Goal: Task Accomplishment & Management: Use online tool/utility

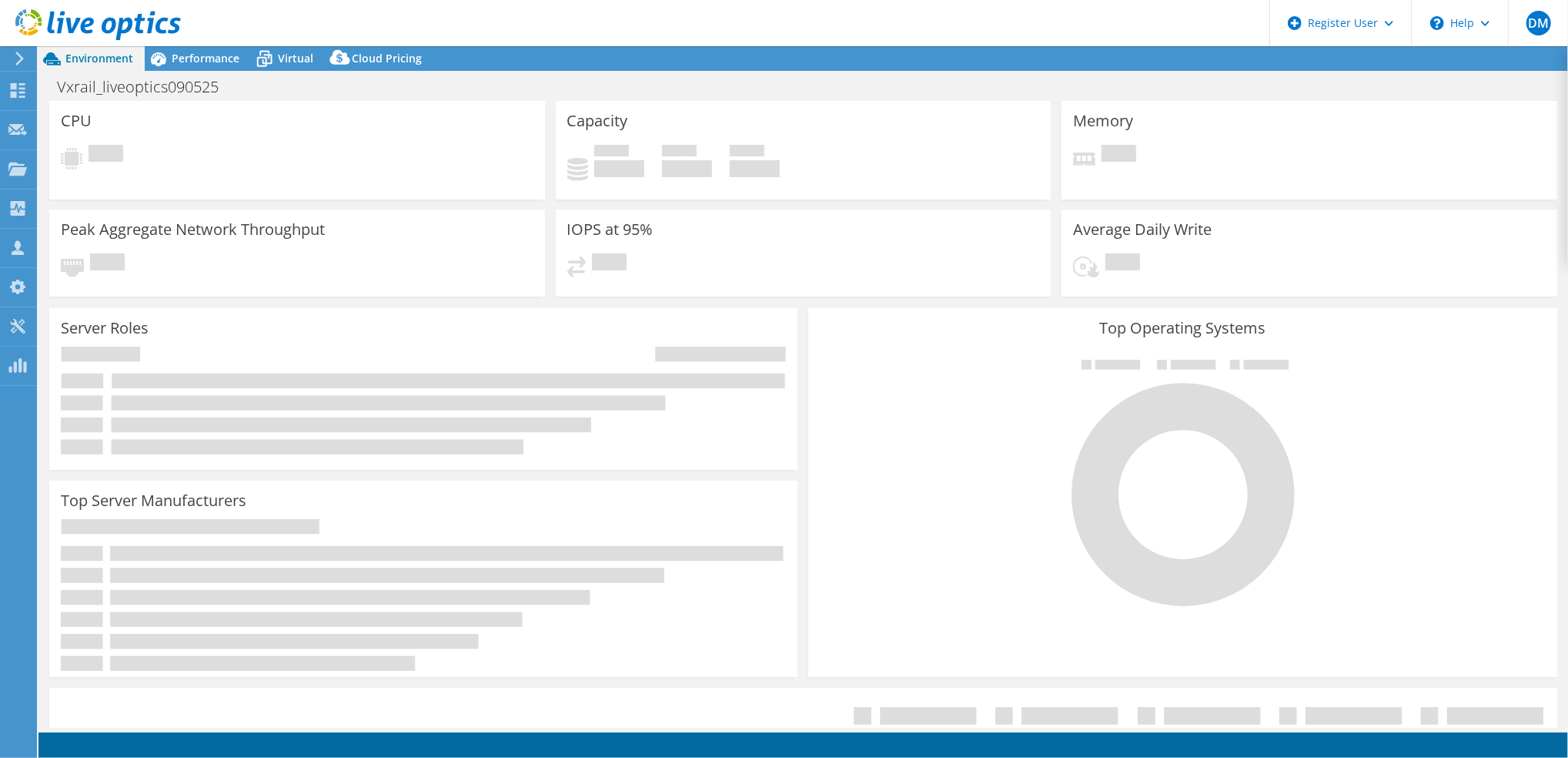
select select "USD"
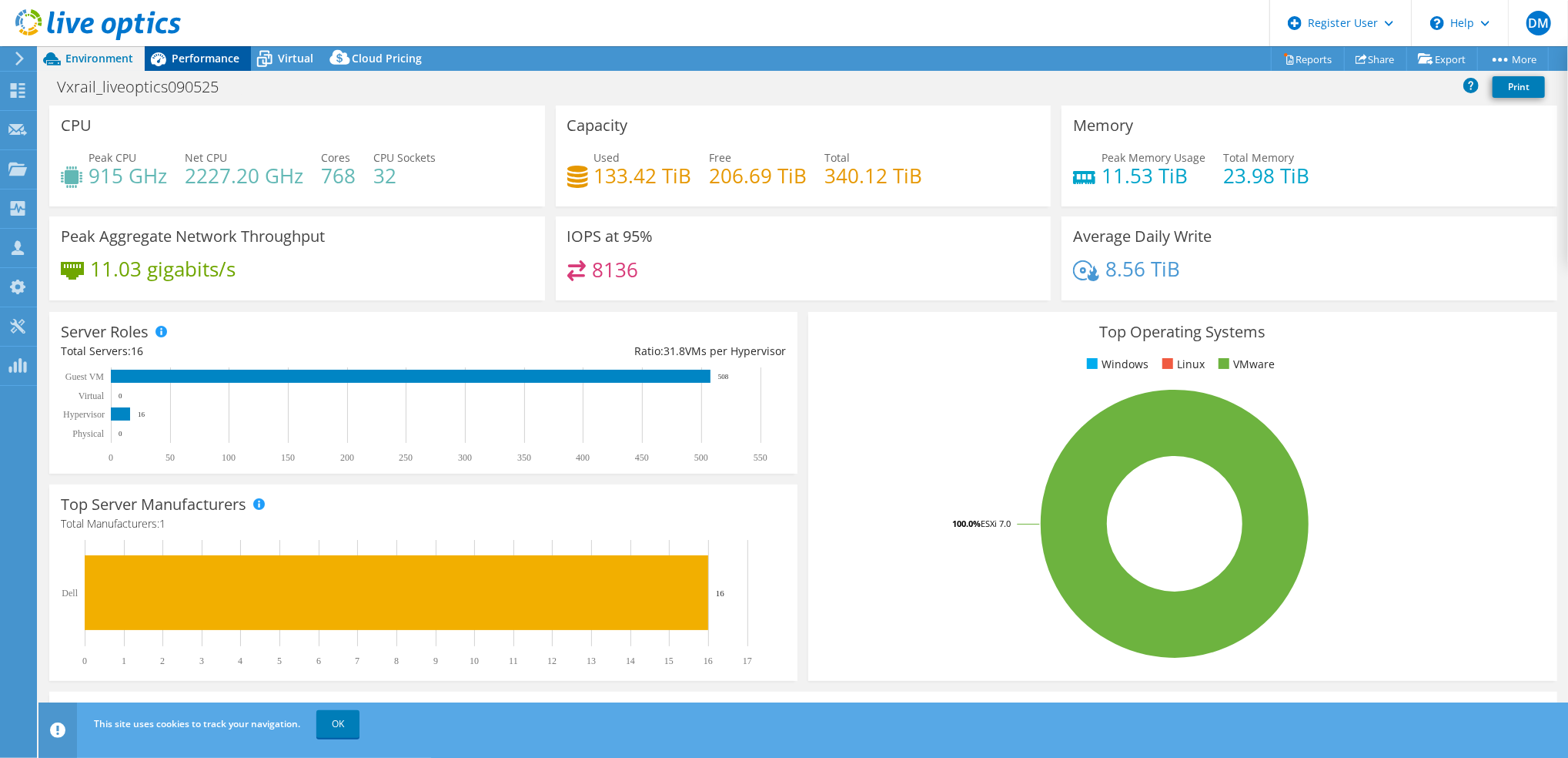
click at [197, 57] on span "Performance" at bounding box center [205, 58] width 68 height 14
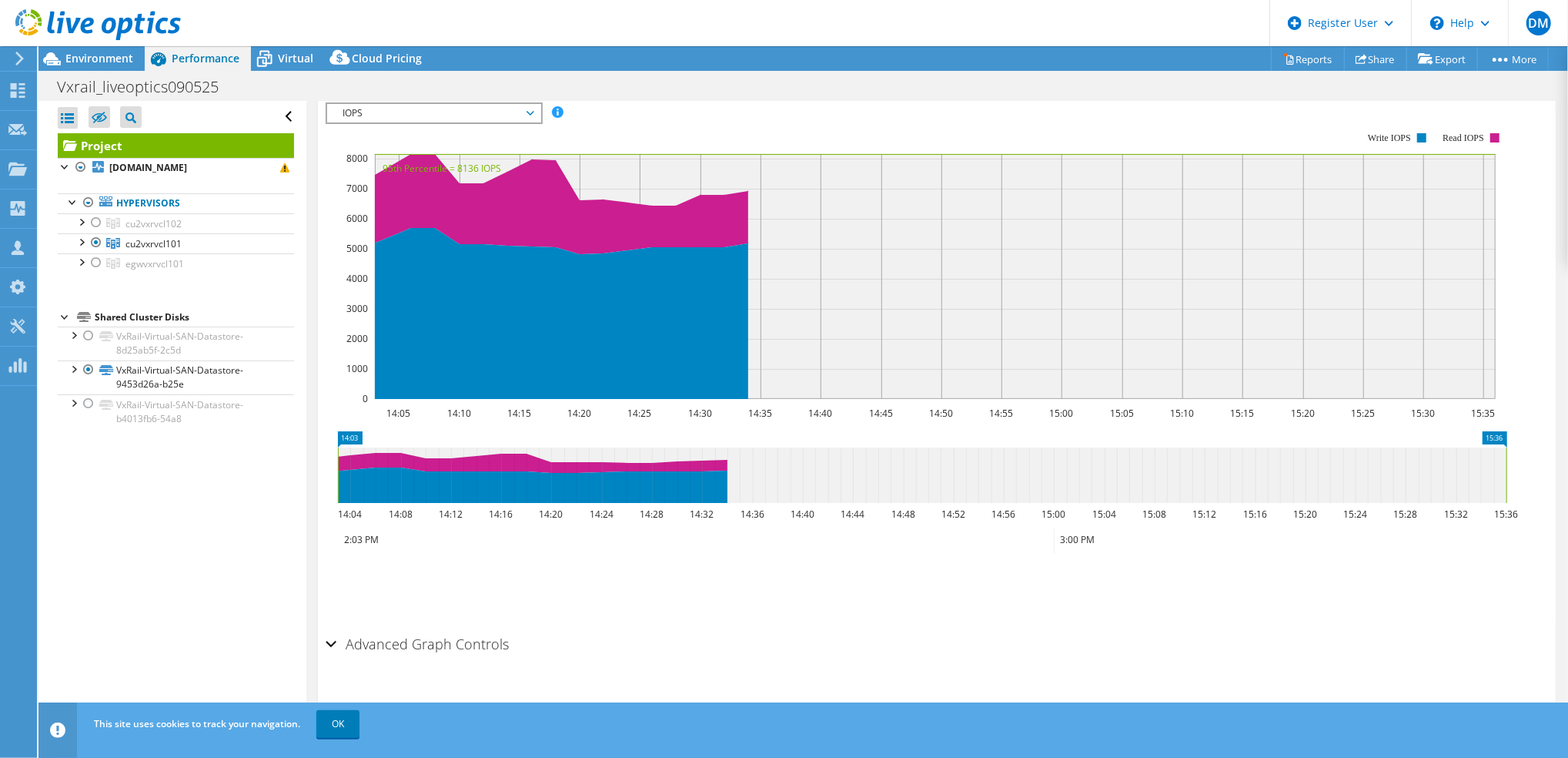
scroll to position [158, 0]
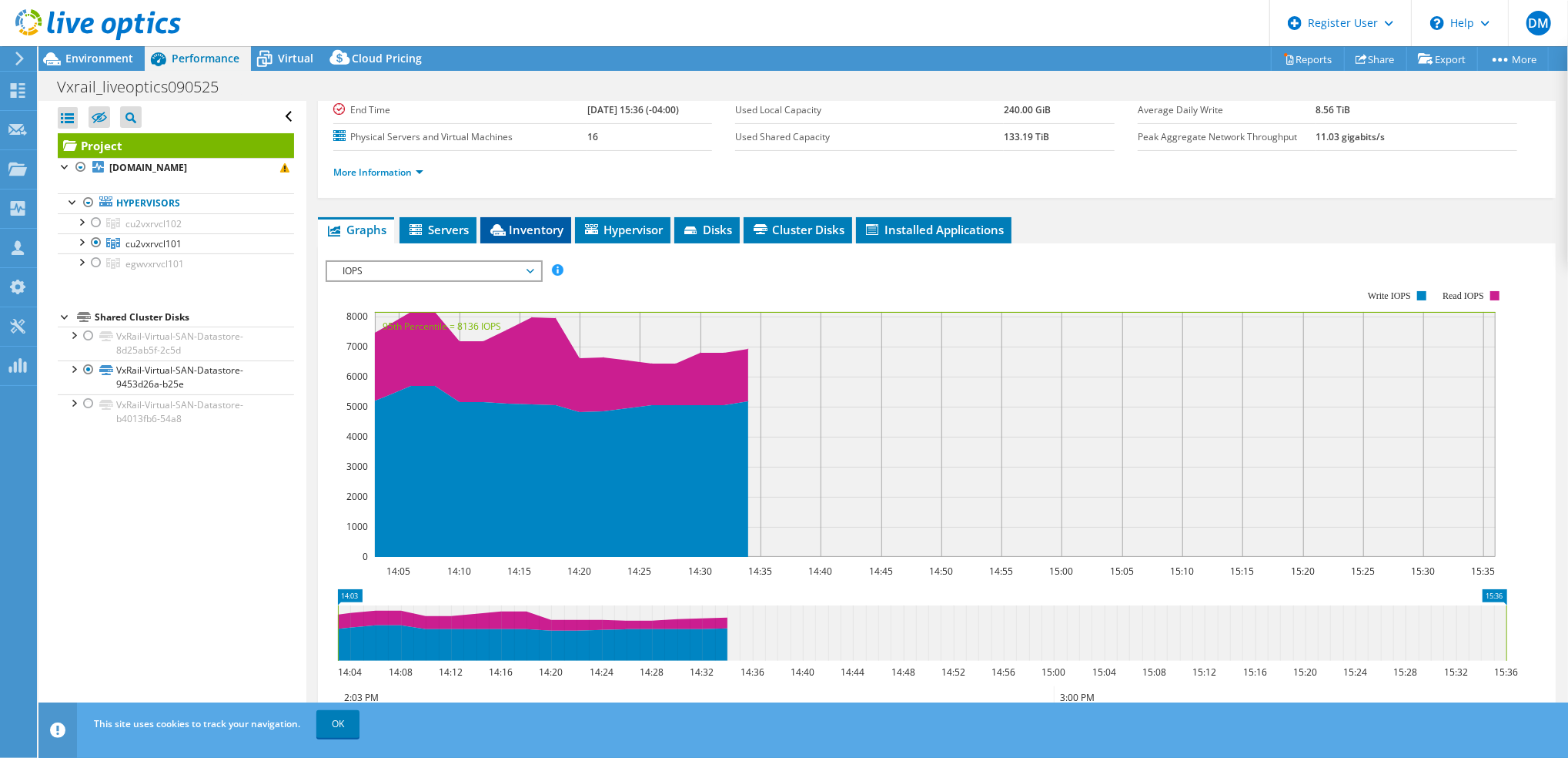
click at [526, 236] on li "Inventory" at bounding box center [526, 229] width 91 height 26
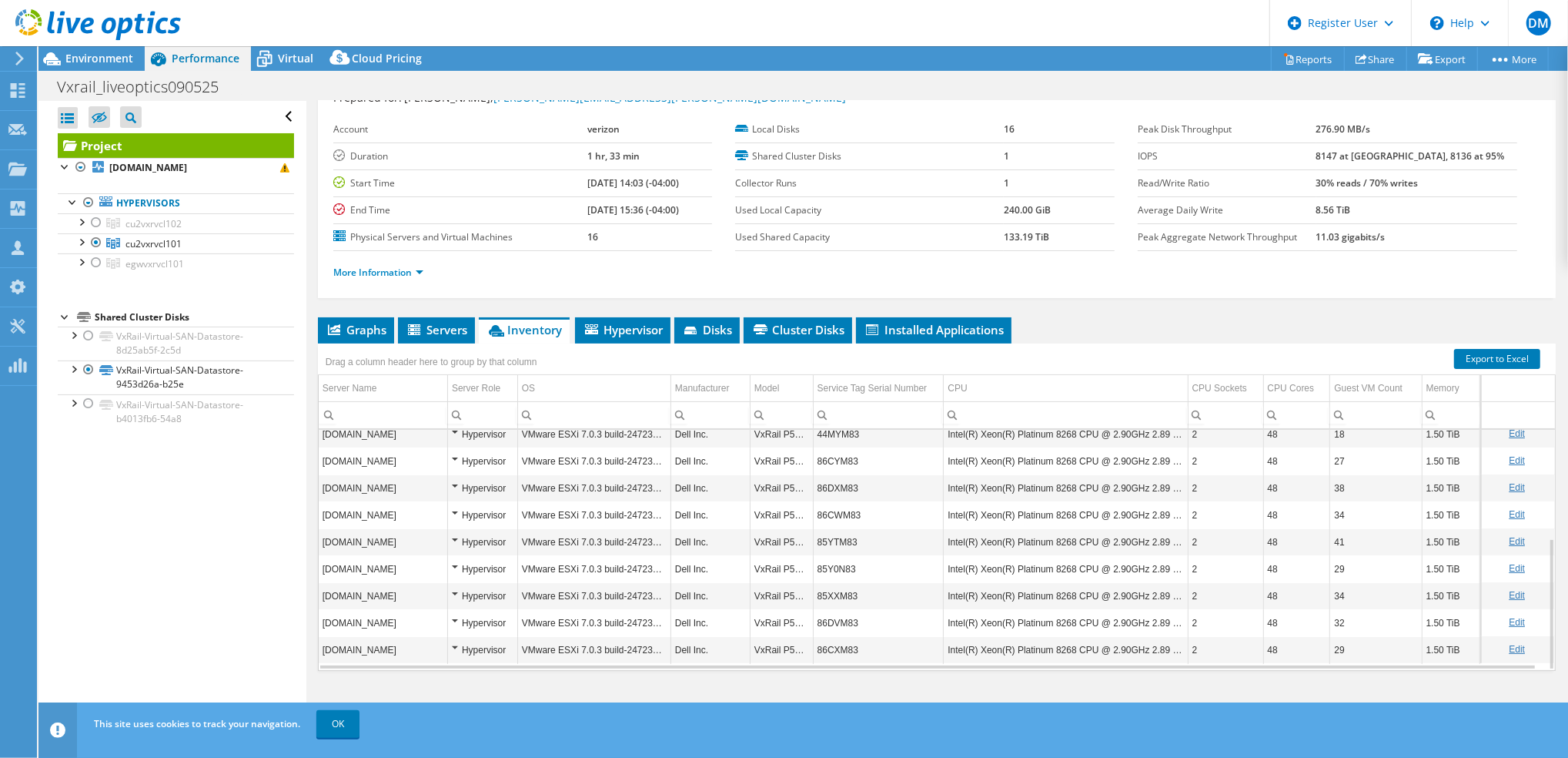
scroll to position [0, 0]
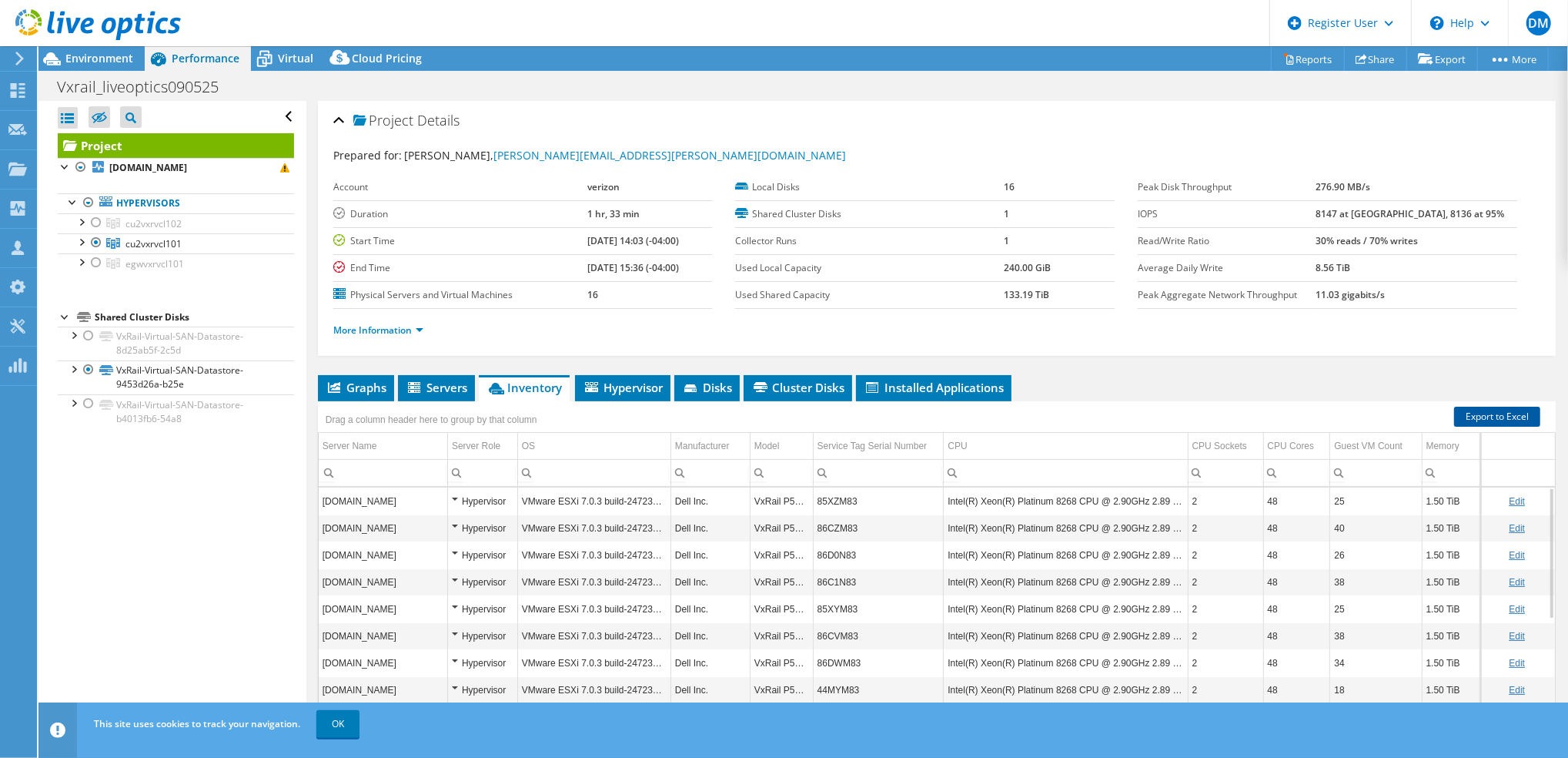
click at [1454, 412] on link "Export to Excel" at bounding box center [1497, 416] width 87 height 20
